Goal: Find specific page/section: Find specific page/section

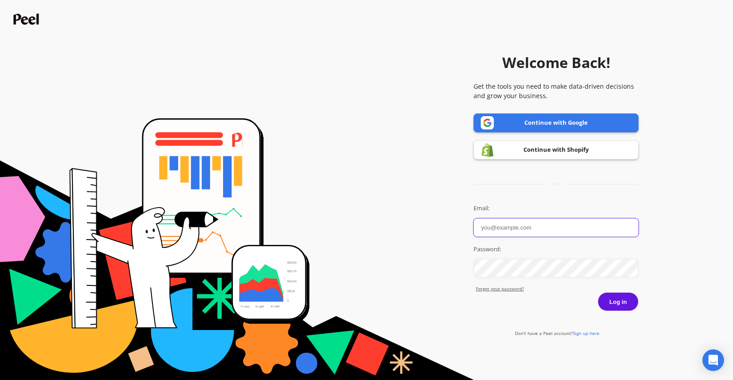
type input "Patrick Yatskis"
click at [528, 126] on link "Continue with Google" at bounding box center [556, 122] width 165 height 19
click at [530, 125] on link "Continue with Google" at bounding box center [556, 122] width 165 height 19
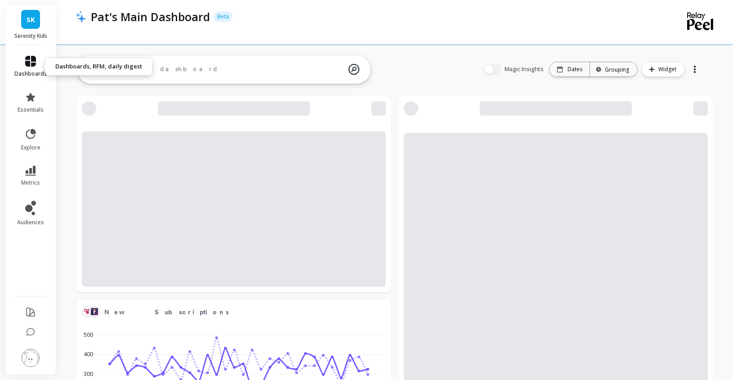
click at [33, 64] on icon at bounding box center [30, 61] width 11 height 11
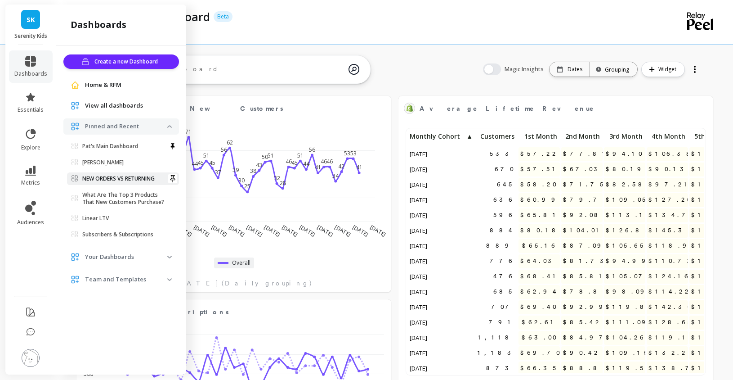
scroll to position [247, 296]
click at [115, 109] on span "View all dashboards" at bounding box center [114, 105] width 58 height 9
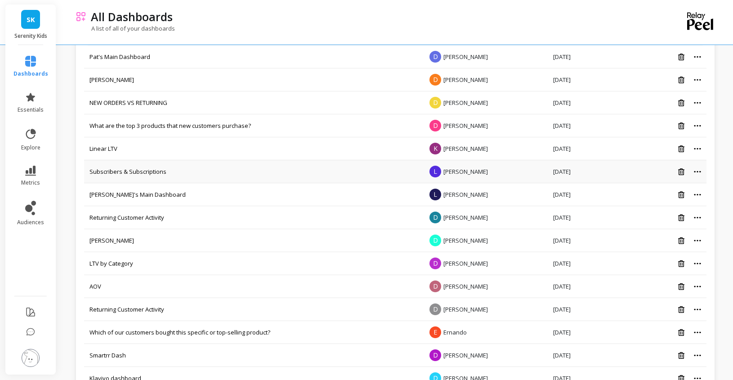
scroll to position [67, 0]
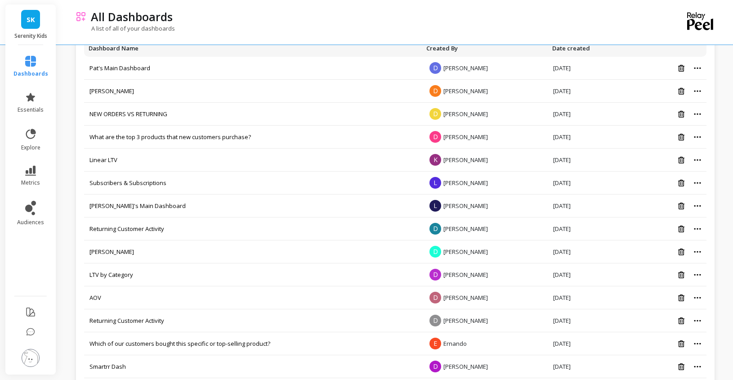
click at [583, 46] on th "Date created" at bounding box center [589, 48] width 82 height 17
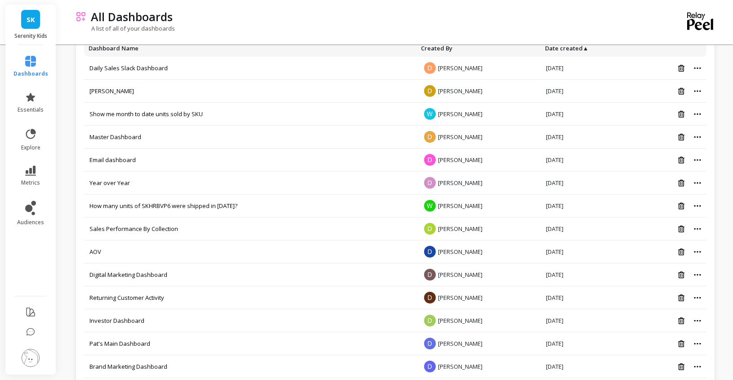
click at [583, 46] on th "Date created ▲" at bounding box center [586, 48] width 91 height 17
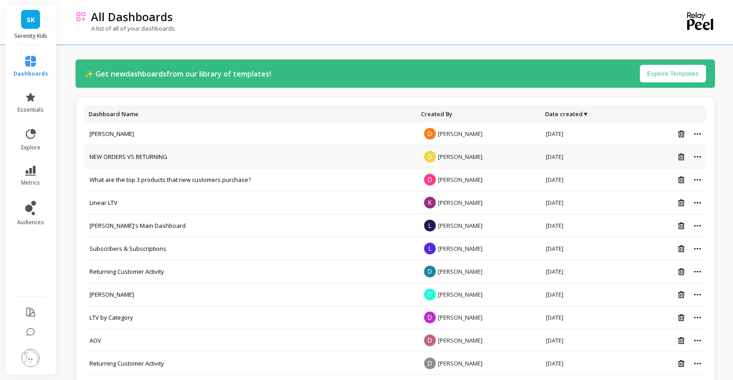
scroll to position [0, 0]
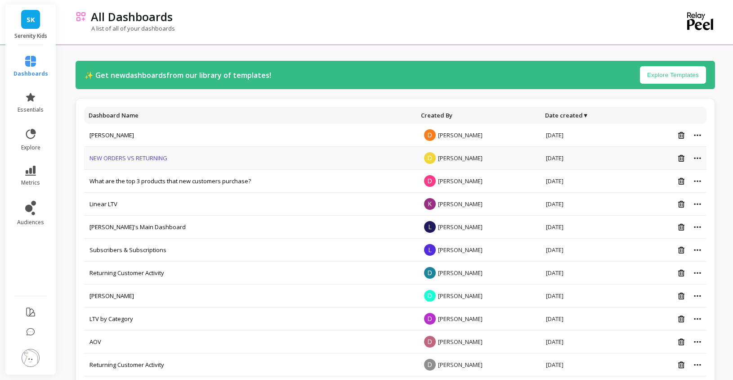
click at [114, 157] on link "NEW ORDERS VS RETURNING" at bounding box center [129, 158] width 78 height 8
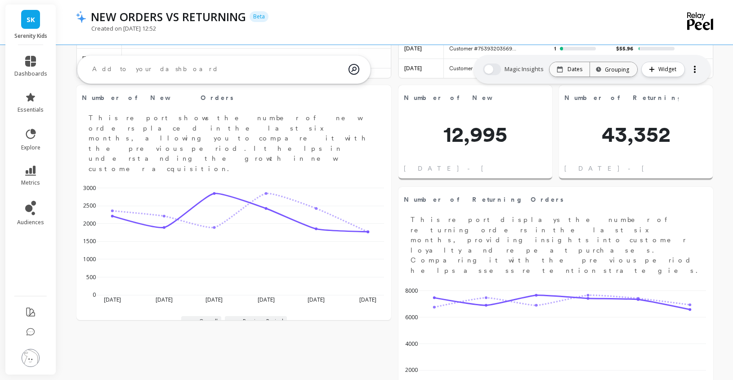
scroll to position [412, 0]
